Goal: Transaction & Acquisition: Purchase product/service

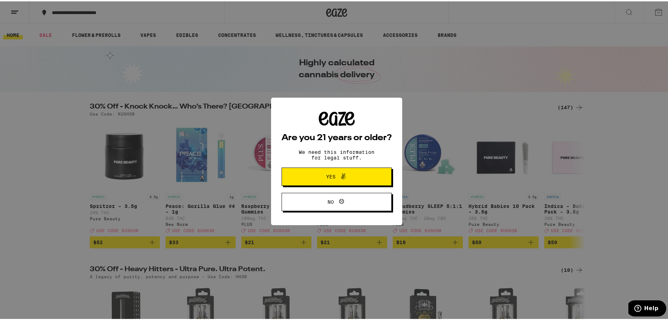
click at [341, 173] on icon at bounding box center [343, 175] width 8 height 8
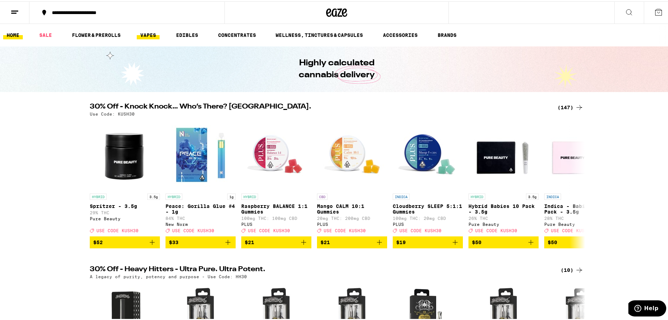
click at [144, 36] on link "VAPES" at bounding box center [148, 33] width 23 height 8
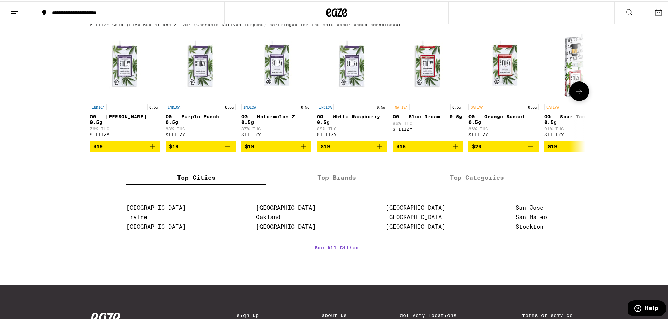
scroll to position [737, 0]
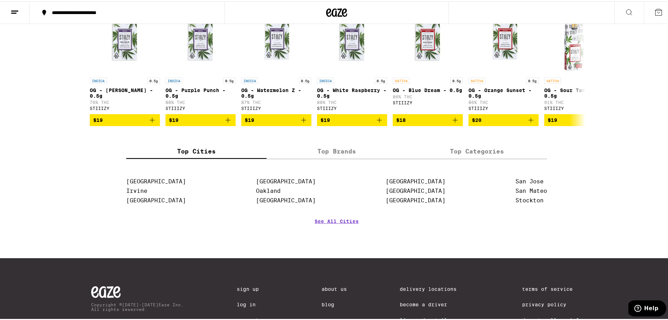
click at [329, 157] on label "Top Brands" at bounding box center [337, 149] width 140 height 15
click at [0, 0] on input "Top Brands" at bounding box center [0, 0] width 0 height 0
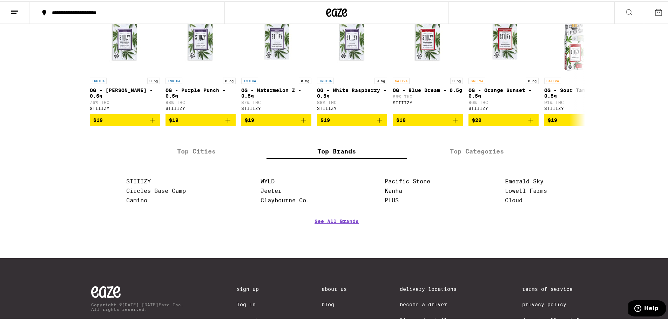
click at [192, 157] on label "Top Cities" at bounding box center [196, 149] width 140 height 15
click at [0, 0] on input "Top Cities" at bounding box center [0, 0] width 0 height 0
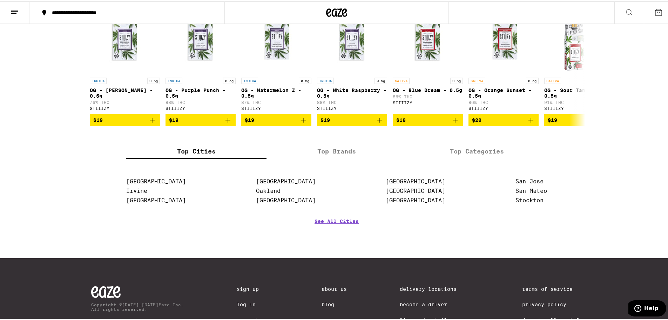
click at [339, 157] on label "Top Brands" at bounding box center [337, 149] width 140 height 15
click at [0, 0] on input "Top Brands" at bounding box center [0, 0] width 0 height 0
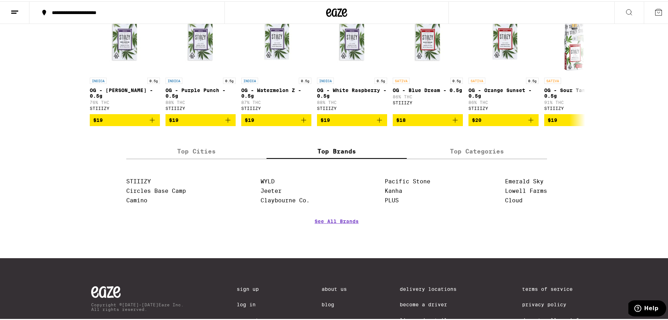
click at [454, 157] on label "Top Categories" at bounding box center [477, 149] width 140 height 15
click at [0, 0] on input "Top Categories" at bounding box center [0, 0] width 0 height 0
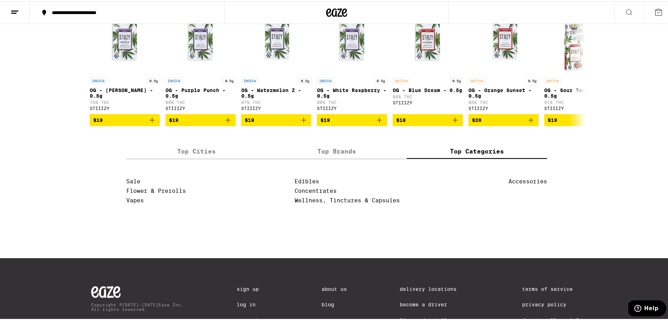
click at [328, 182] on div "Top Cities Top Brands Top Categories [GEOGRAPHIC_DATA] [GEOGRAPHIC_DATA] [GEOGR…" at bounding box center [336, 194] width 421 height 104
click at [333, 157] on label "Top Brands" at bounding box center [337, 149] width 140 height 15
click at [0, 0] on input "Top Brands" at bounding box center [0, 0] width 0 height 0
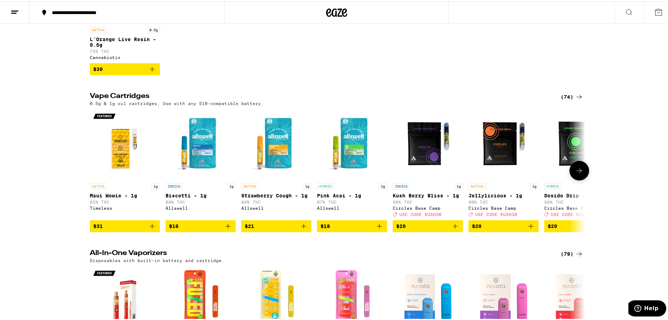
scroll to position [105, 0]
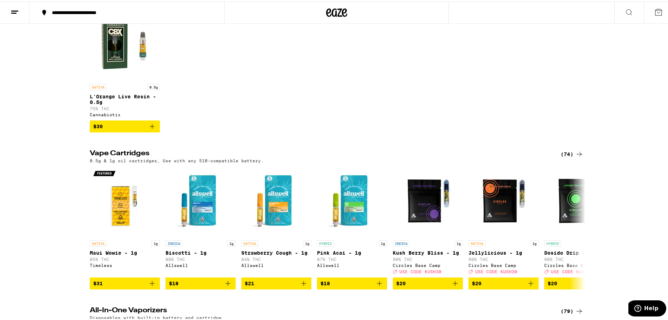
click at [563, 157] on div "(74)" at bounding box center [572, 152] width 23 height 8
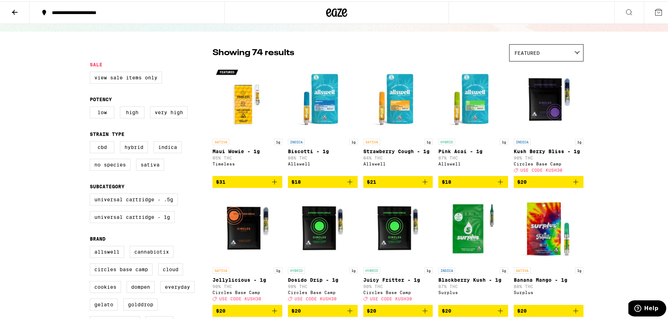
scroll to position [35, 0]
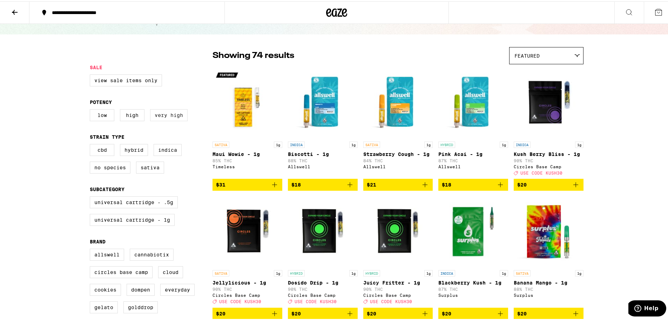
click at [162, 116] on label "Very High" at bounding box center [169, 114] width 38 height 12
click at [92, 109] on input "Very High" at bounding box center [91, 109] width 0 height 0
checkbox input "true"
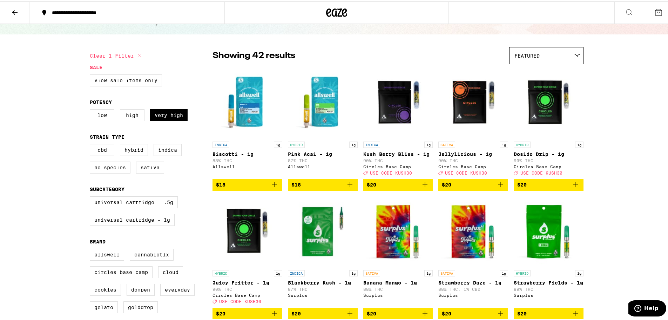
click at [161, 154] on label "Indica" at bounding box center [168, 148] width 28 height 12
click at [92, 144] on input "Indica" at bounding box center [91, 143] width 0 height 0
checkbox input "true"
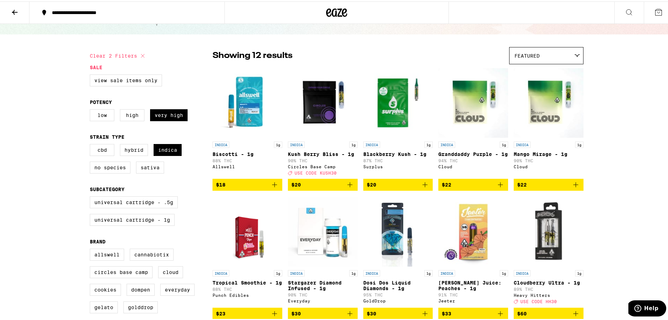
click at [556, 50] on div "Featured" at bounding box center [547, 54] width 74 height 16
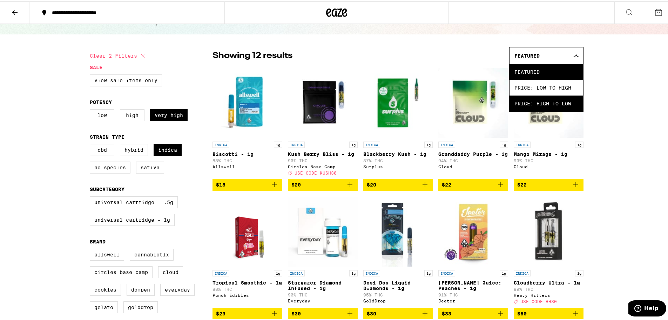
click at [557, 100] on span "Price: High to Low" at bounding box center [547, 102] width 64 height 16
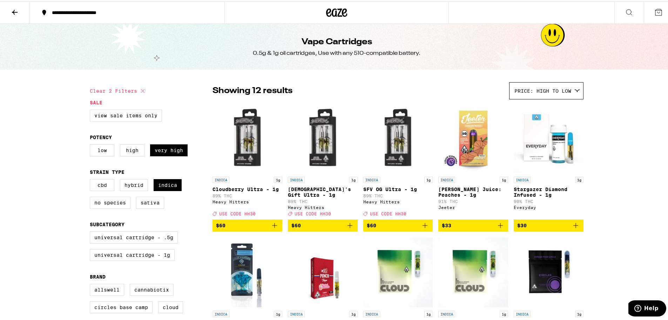
click at [518, 94] on div "Price: High to Low" at bounding box center [547, 89] width 74 height 16
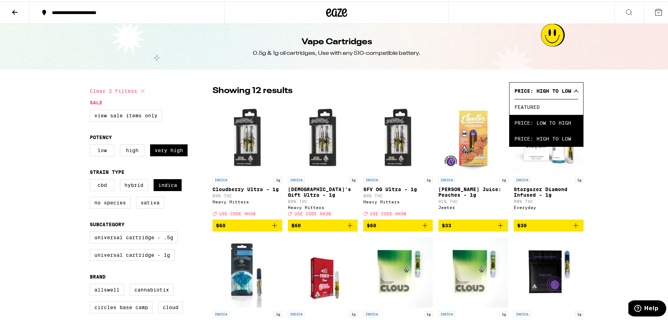
click at [515, 122] on span "Price: Low to High" at bounding box center [547, 121] width 64 height 16
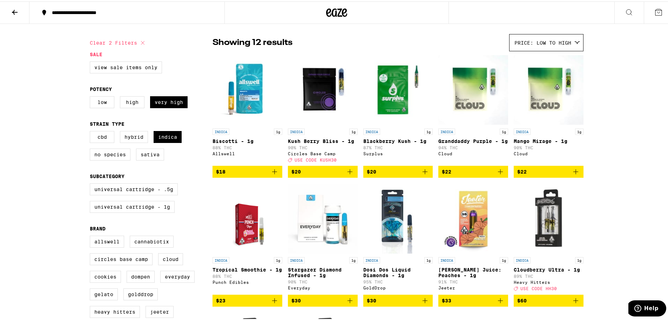
scroll to position [35, 0]
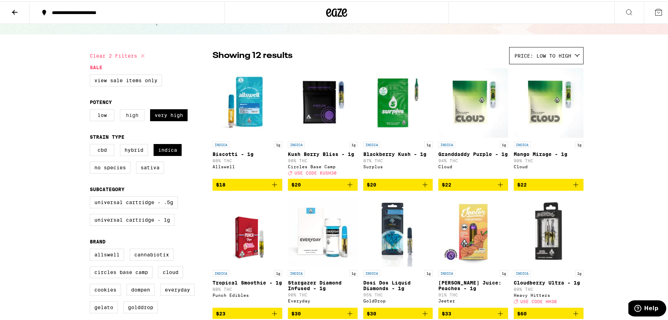
click at [129, 116] on label "High" at bounding box center [132, 114] width 25 height 12
click at [92, 109] on input "High" at bounding box center [91, 109] width 0 height 0
checkbox input "true"
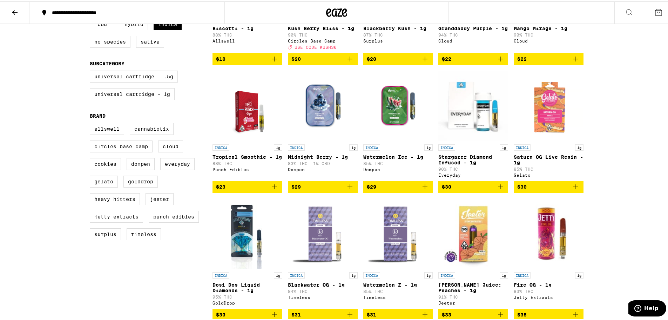
scroll to position [35, 0]
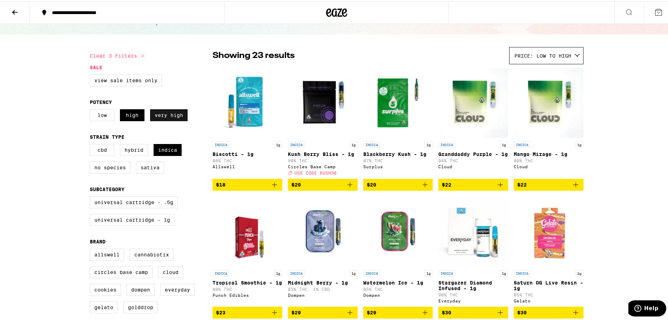
click at [175, 111] on label "Very High" at bounding box center [169, 114] width 38 height 12
click at [92, 109] on input "Very High" at bounding box center [91, 109] width 0 height 0
checkbox input "false"
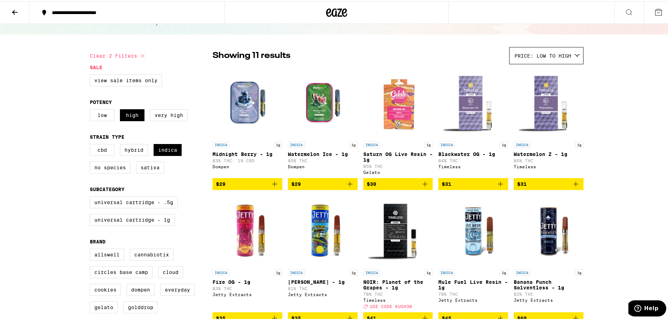
click at [402, 109] on img "Open page for Saturn OG Live Resin - 1g from Gelato" at bounding box center [398, 101] width 70 height 70
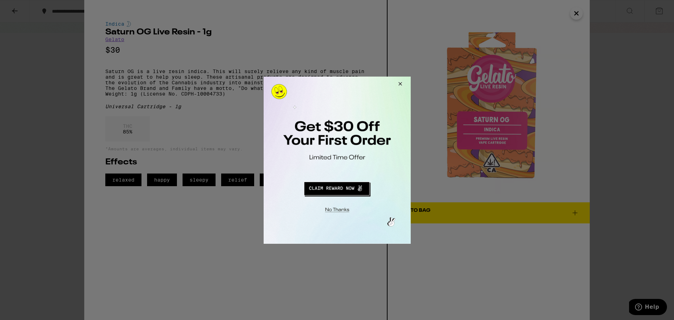
click at [340, 211] on button "Close Modal" at bounding box center [335, 208] width 143 height 11
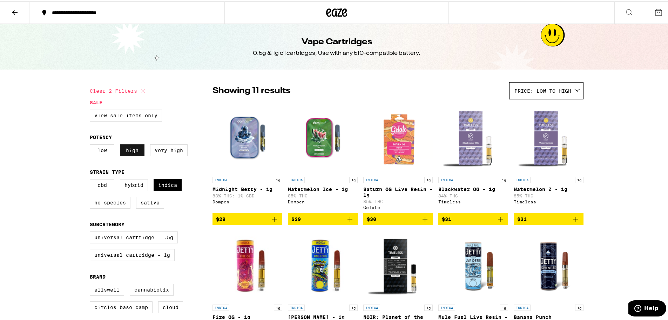
click at [130, 152] on label "High" at bounding box center [132, 149] width 25 height 12
click at [92, 144] on input "High" at bounding box center [91, 144] width 0 height 0
checkbox input "false"
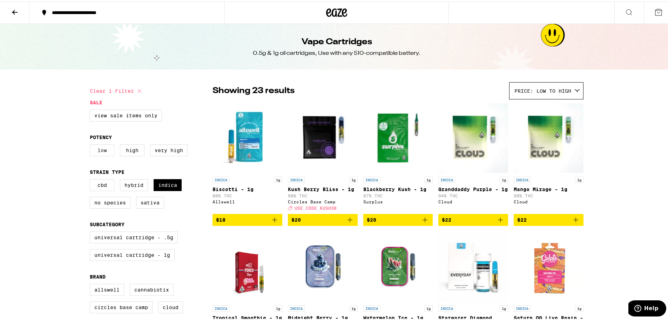
click at [100, 154] on label "Low" at bounding box center [102, 149] width 25 height 12
click at [92, 144] on input "Low" at bounding box center [91, 144] width 0 height 0
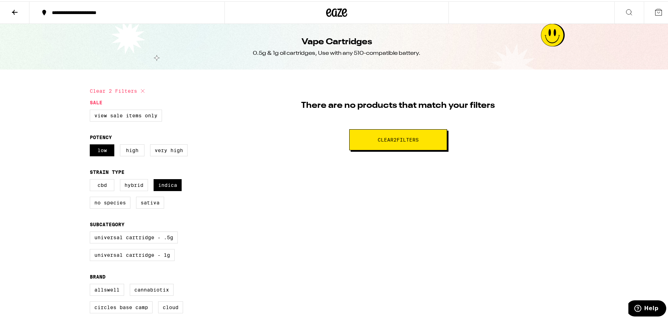
click at [375, 143] on button "Clear 2 filter s" at bounding box center [398, 138] width 98 height 21
checkbox input "false"
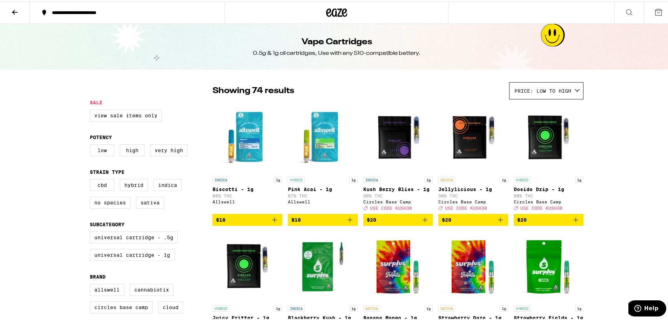
click at [17, 9] on icon at bounding box center [15, 11] width 8 height 8
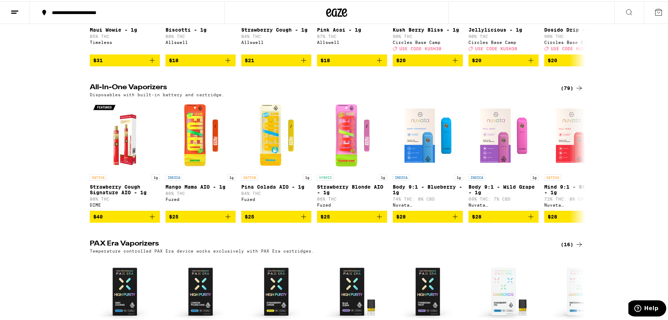
scroll to position [316, 0]
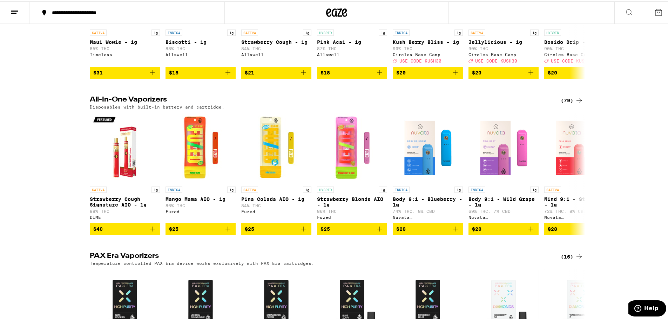
click at [561, 103] on div "(79)" at bounding box center [572, 99] width 23 height 8
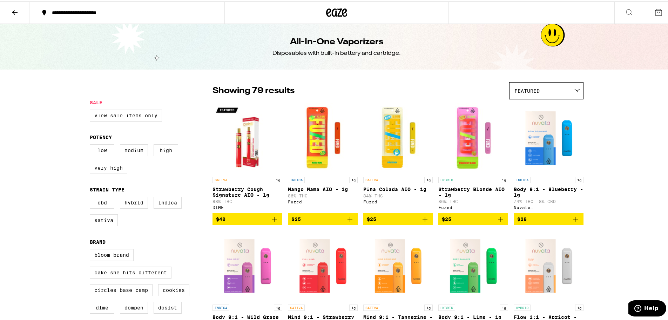
click at [102, 172] on label "Very High" at bounding box center [109, 166] width 38 height 12
click at [92, 144] on input "Very High" at bounding box center [91, 144] width 0 height 0
checkbox input "true"
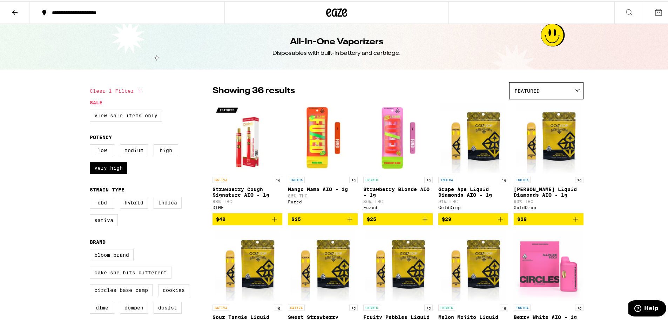
click at [163, 207] on label "Indica" at bounding box center [168, 201] width 28 height 12
click at [92, 196] on input "Indica" at bounding box center [91, 196] width 0 height 0
checkbox input "true"
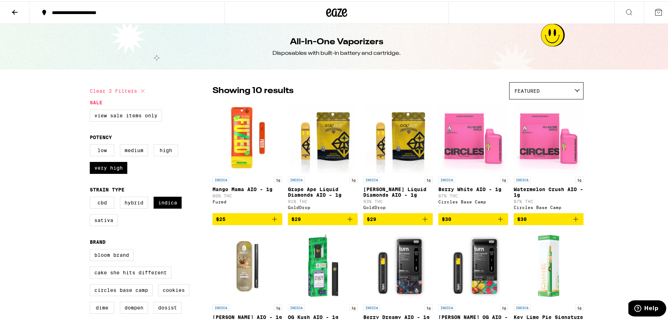
click at [530, 91] on span "Featured" at bounding box center [527, 90] width 25 height 6
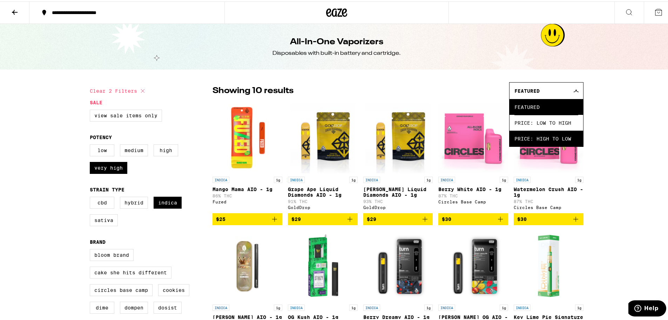
click at [537, 139] on span "Price: High to Low" at bounding box center [547, 137] width 64 height 16
